Goal: Information Seeking & Learning: Understand process/instructions

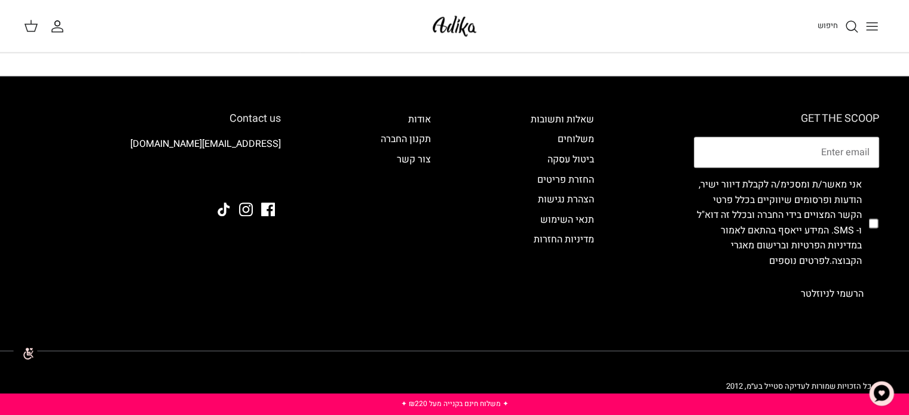
scroll to position [1200, 0]
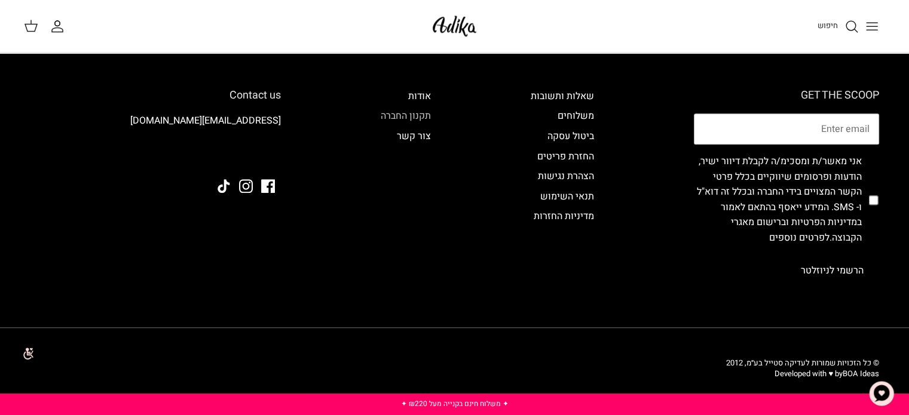
click at [419, 115] on link "תקנון החברה" at bounding box center [406, 116] width 50 height 14
click at [576, 155] on link "החזרת פריטים" at bounding box center [565, 156] width 57 height 14
click at [578, 115] on link "משלוחים" at bounding box center [576, 116] width 36 height 14
click at [567, 218] on link "מדיניות החזרות" at bounding box center [564, 216] width 60 height 14
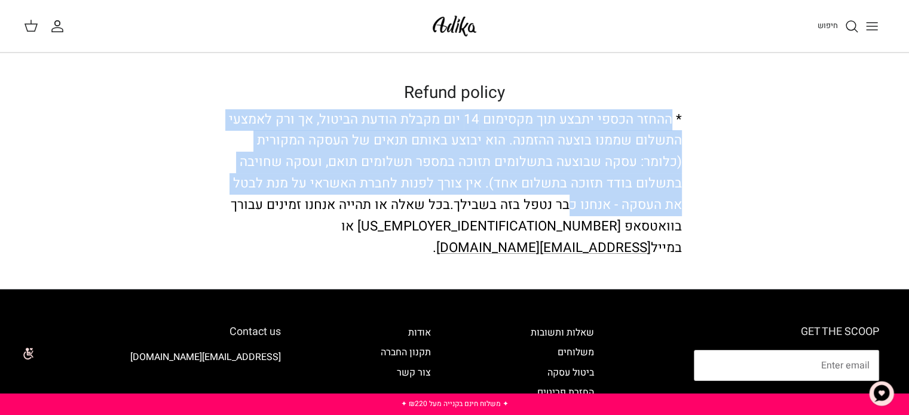
drag, startPoint x: 672, startPoint y: 115, endPoint x: 684, endPoint y: 138, distance: 25.4
click at [584, 204] on span "* ההחזר הכספי יתבצע תוך מקסימום 14 יום מקבלת הודעת הביטול, אך ורק לאמצעי התשלום…" at bounding box center [455, 162] width 453 height 105
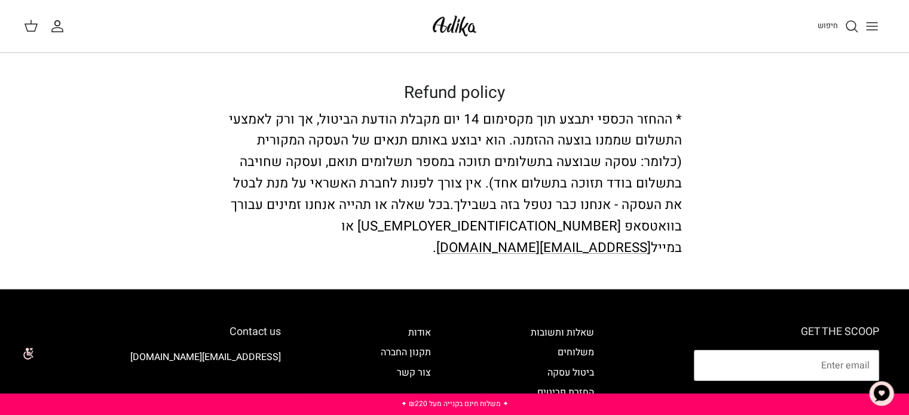
click at [678, 109] on div "Refund policy * ההחזר הכספי יתבצע תוך מקסימום 14 יום מקבלת הודעת הביטול, אך ורק…" at bounding box center [455, 171] width 478 height 176
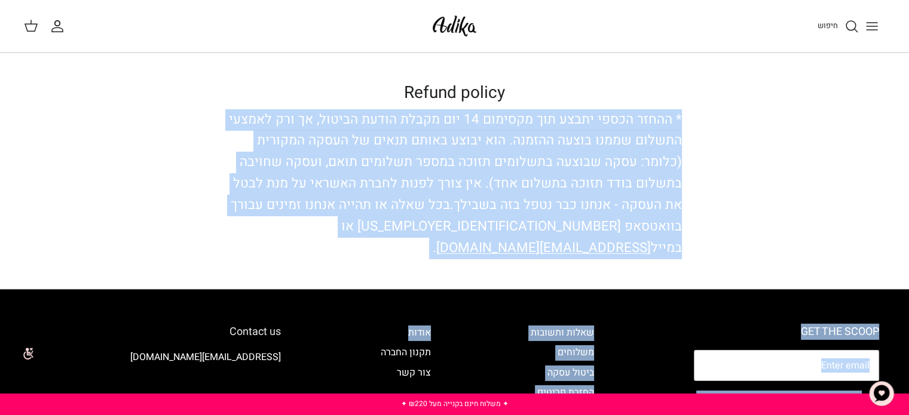
drag, startPoint x: 680, startPoint y: 121, endPoint x: 375, endPoint y: 257, distance: 333.6
click at [375, 257] on body "שִׂים לֵב: בְּאֲתָר זֶה מֻפְעֶלֶת מַעֲרֶכֶת נָגִישׁ בִּקְלִיק הַמְּסַיַּעַת לִנ…" at bounding box center [454, 327] width 909 height 654
copy body "* ההחזר הכספי יתבצע תוך מקסימום 14 יום מקבלת הודעת הביטול, אך ורק לאמצעי התשלום…"
